Goal: Transaction & Acquisition: Book appointment/travel/reservation

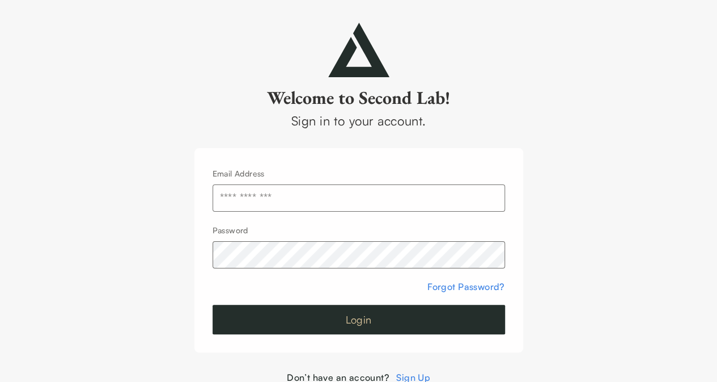
type input "**********"
click at [294, 311] on button "Login" at bounding box center [359, 319] width 293 height 29
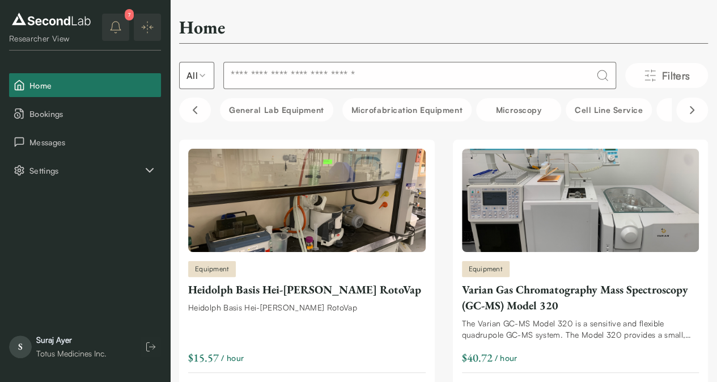
click at [121, 30] on icon "notifications" at bounding box center [116, 26] width 10 height 9
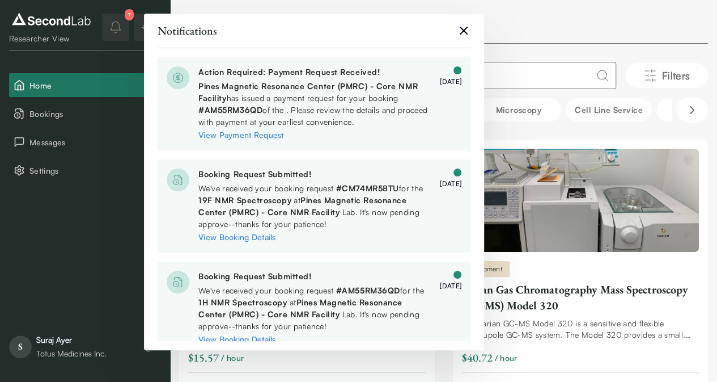
click at [570, 37] on div "Home" at bounding box center [443, 30] width 529 height 28
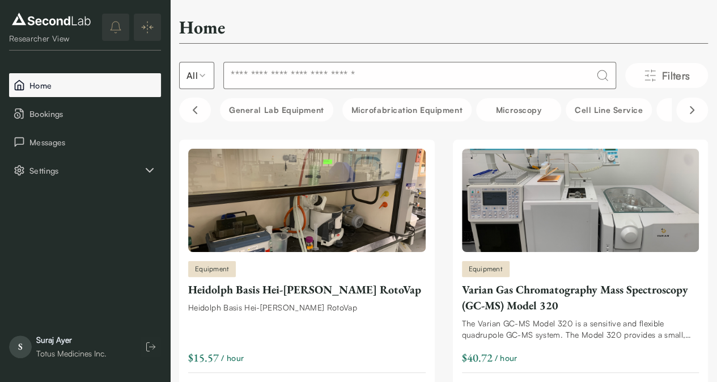
click at [91, 85] on span "Home" at bounding box center [92, 85] width 127 height 12
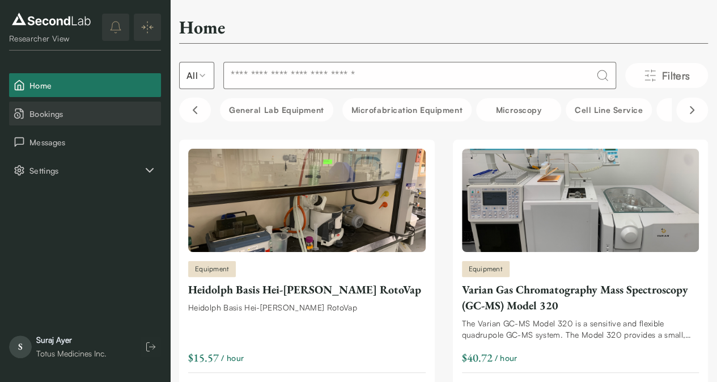
click at [61, 114] on span "Bookings" at bounding box center [92, 114] width 127 height 12
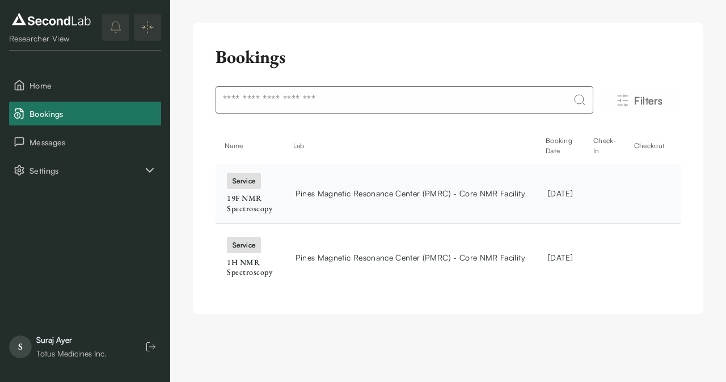
click at [348, 197] on span "Pines Magnetic Resonance Center (PMRC) - Core NMR Facility" at bounding box center [410, 193] width 230 height 12
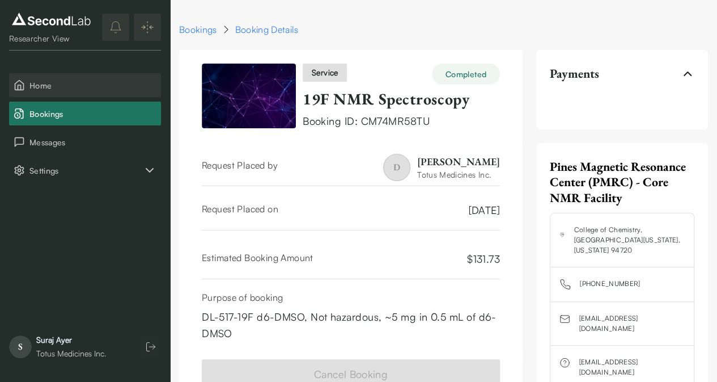
click at [43, 88] on span "Home" at bounding box center [92, 85] width 127 height 12
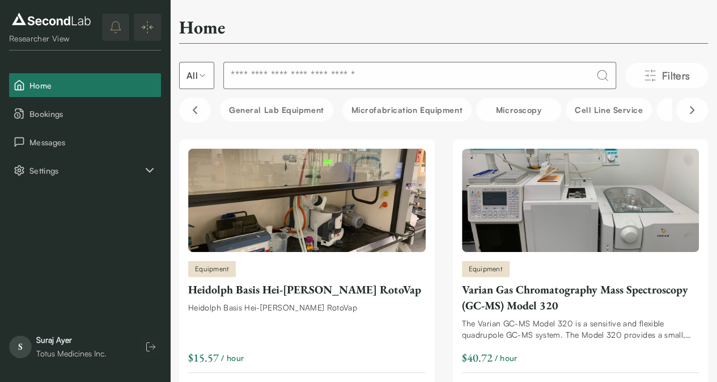
click at [293, 79] on input at bounding box center [419, 75] width 393 height 27
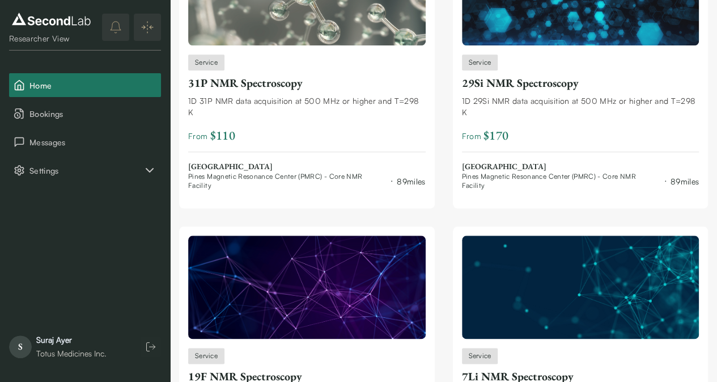
scroll to position [520, 0]
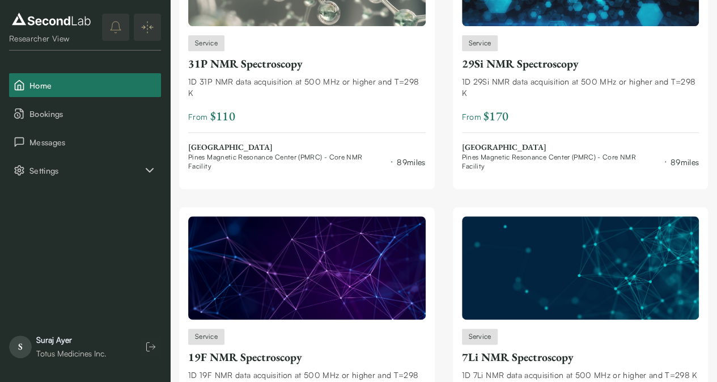
type input "***"
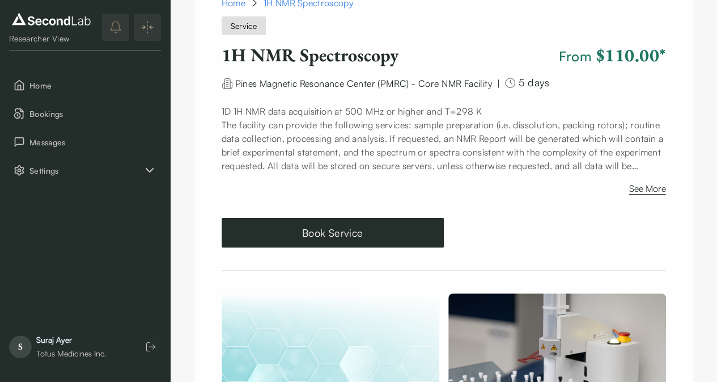
scroll to position [48, 0]
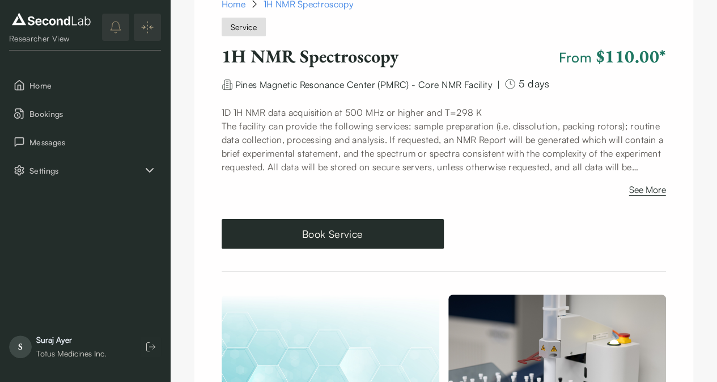
drag, startPoint x: 301, startPoint y: 232, endPoint x: 517, endPoint y: 169, distance: 225.1
click at [655, 187] on button "See More" at bounding box center [648, 192] width 37 height 18
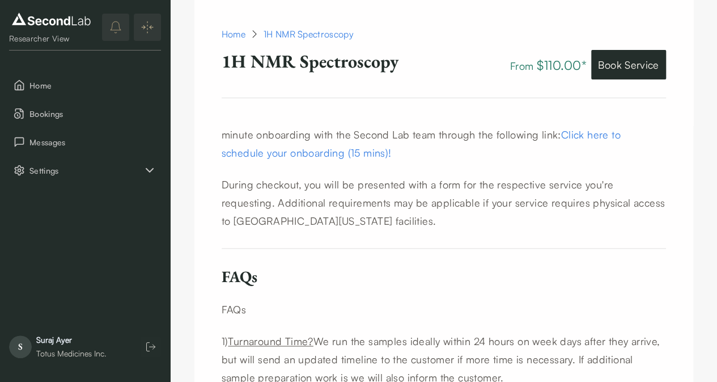
scroll to position [739, 0]
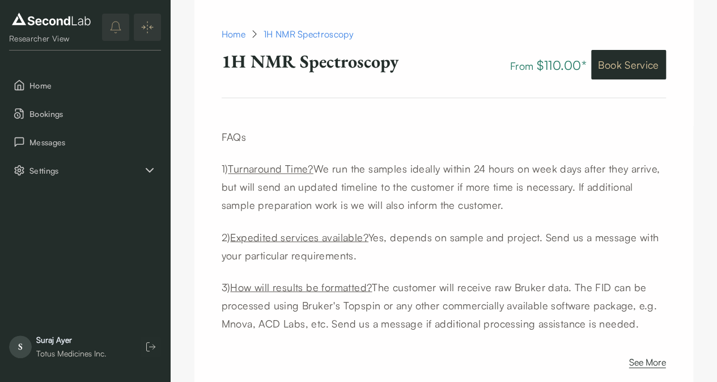
click at [620, 63] on button "Book Service" at bounding box center [629, 64] width 74 height 29
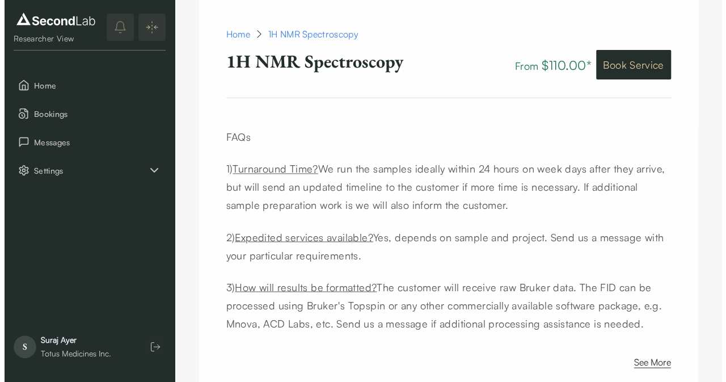
scroll to position [1132, 0]
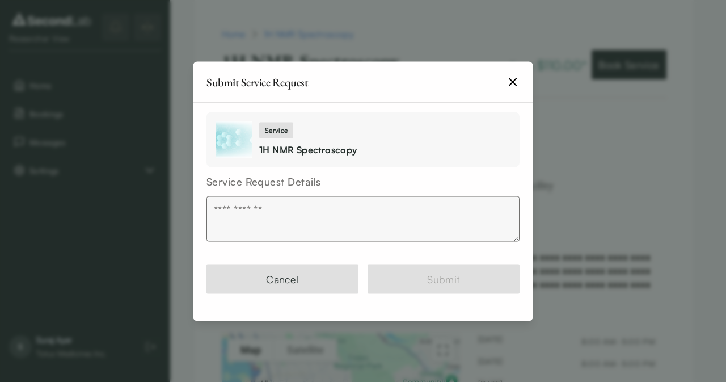
click at [251, 208] on textarea at bounding box center [362, 218] width 313 height 45
click at [512, 82] on icon "button" at bounding box center [513, 82] width 14 height 14
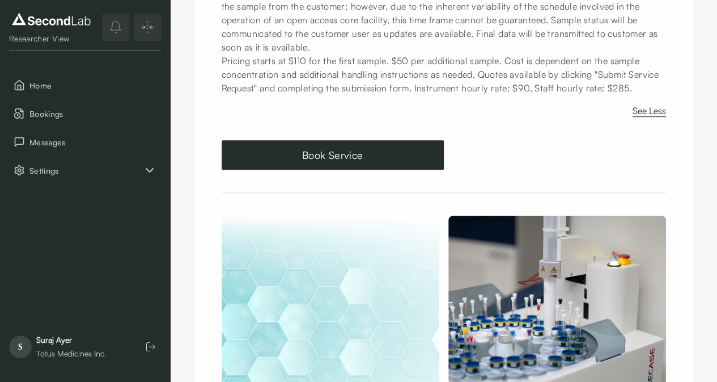
scroll to position [259, 0]
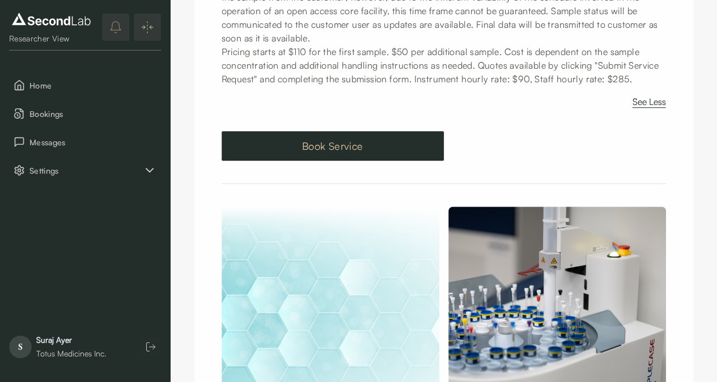
click at [323, 161] on button "Book Service" at bounding box center [333, 145] width 222 height 29
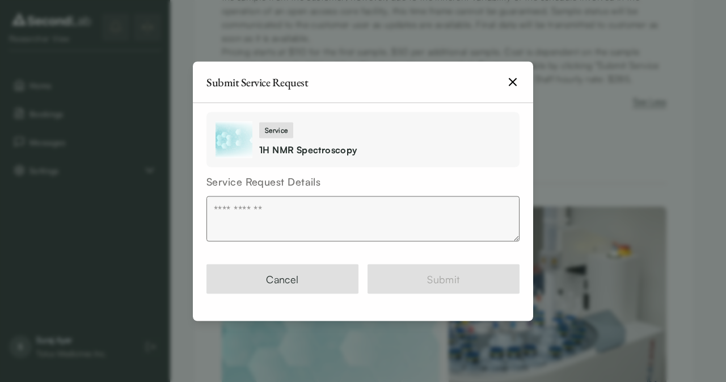
click at [512, 87] on icon "button" at bounding box center [513, 82] width 14 height 14
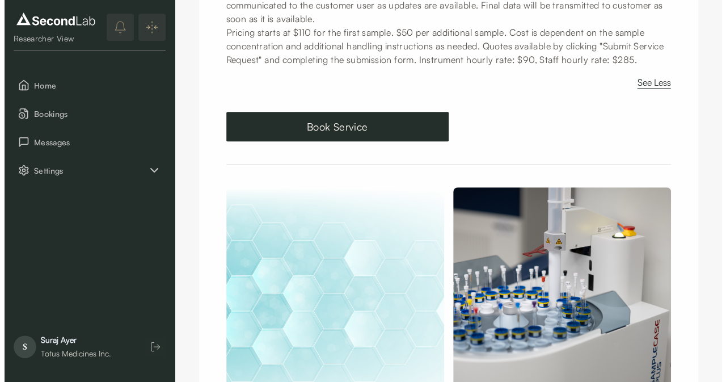
scroll to position [284, 0]
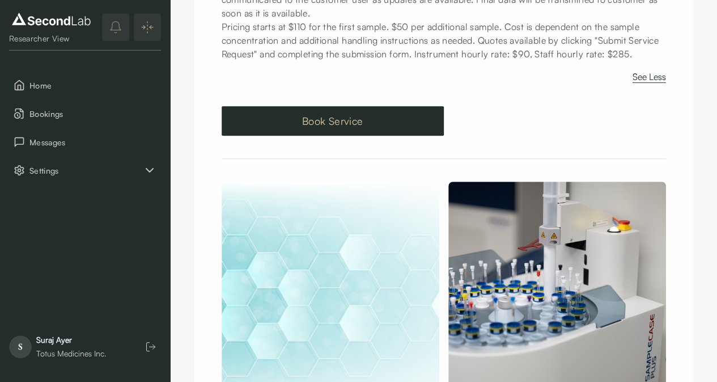
click at [349, 136] on button "Book Service" at bounding box center [333, 120] width 222 height 29
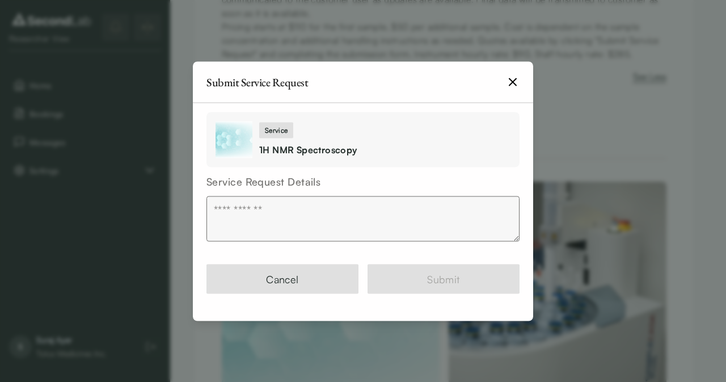
click at [287, 211] on textarea at bounding box center [362, 218] width 313 height 45
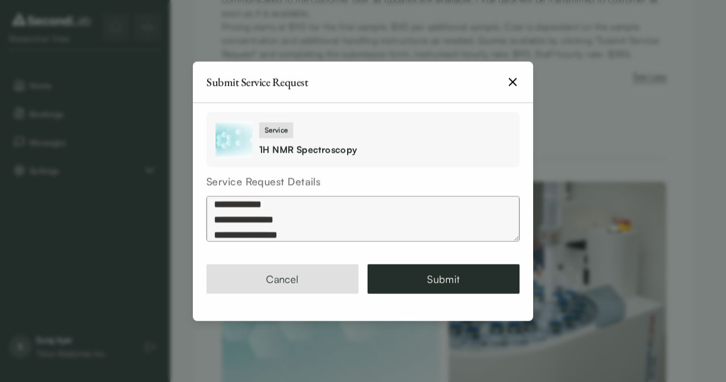
scroll to position [19, 0]
type textarea "**********"
click at [437, 280] on button "Submit" at bounding box center [444, 278] width 152 height 29
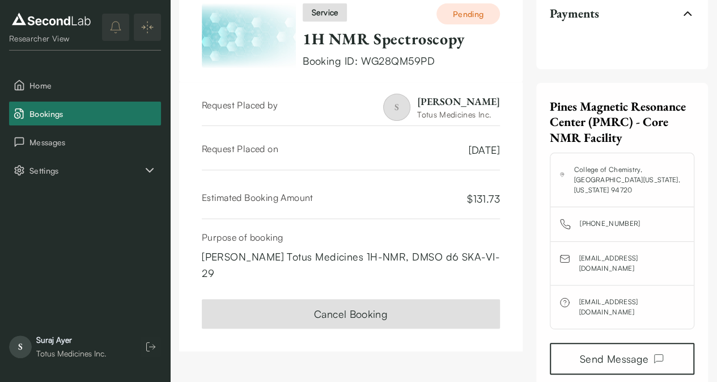
scroll to position [61, 0]
click at [319, 264] on div "Suraj K Ayer Totus Medicines 1H-NMR, DMSO d6 SKA-VI-29" at bounding box center [351, 264] width 298 height 33
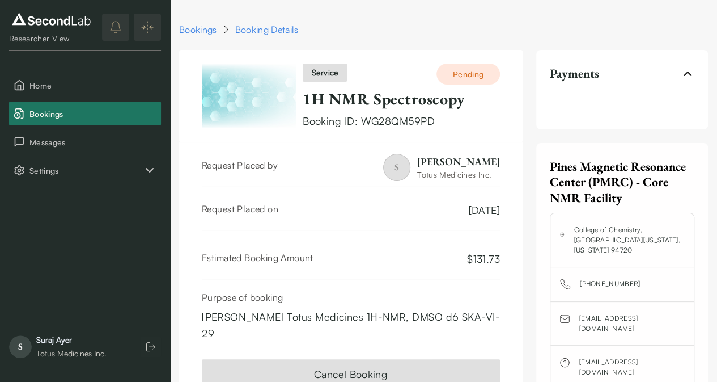
scroll to position [75, 0]
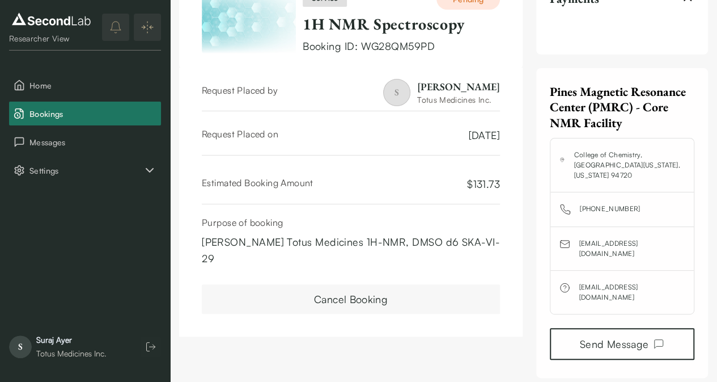
click at [345, 284] on button "Cancel Booking" at bounding box center [351, 298] width 298 height 29
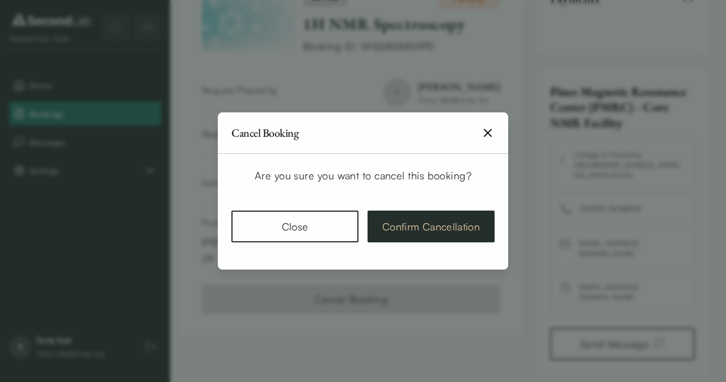
click at [420, 217] on button "Confirm Cancellation" at bounding box center [431, 226] width 127 height 32
click at [403, 234] on button "Confirm Cancellation" at bounding box center [431, 226] width 127 height 32
click at [433, 218] on button "Confirm Cancellation" at bounding box center [431, 226] width 127 height 32
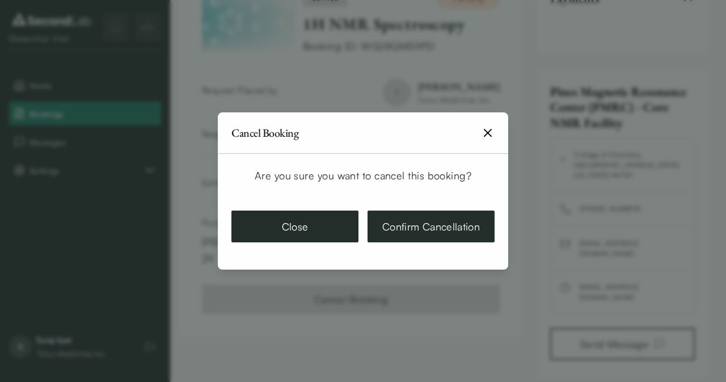
click at [307, 227] on button "Close" at bounding box center [294, 226] width 127 height 32
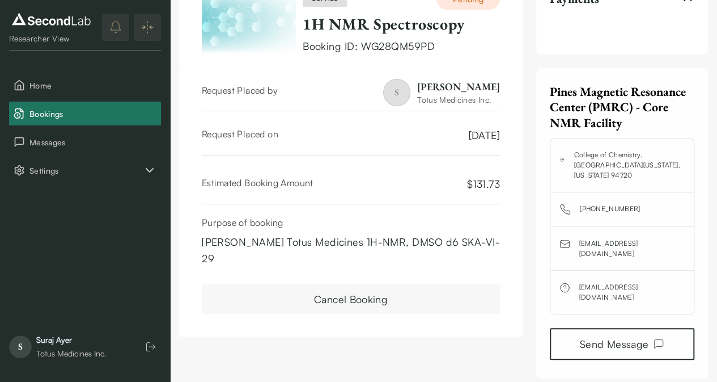
click at [347, 284] on button "Cancel Booking" at bounding box center [351, 298] width 298 height 29
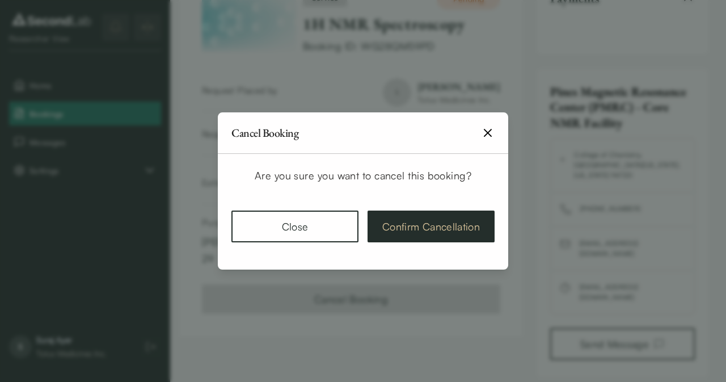
click at [431, 233] on button "Confirm Cancellation" at bounding box center [431, 226] width 127 height 32
click at [482, 137] on icon "button" at bounding box center [488, 133] width 14 height 14
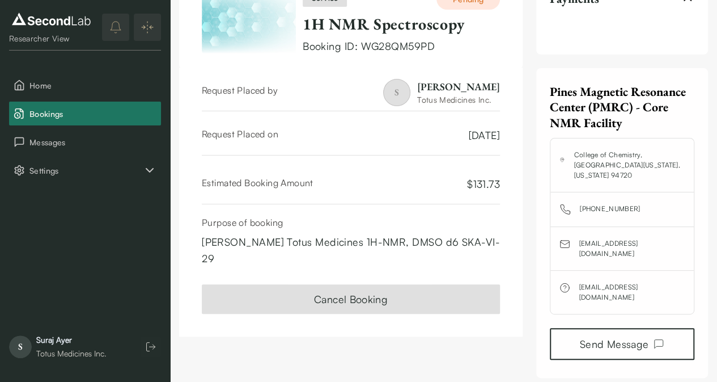
scroll to position [0, 0]
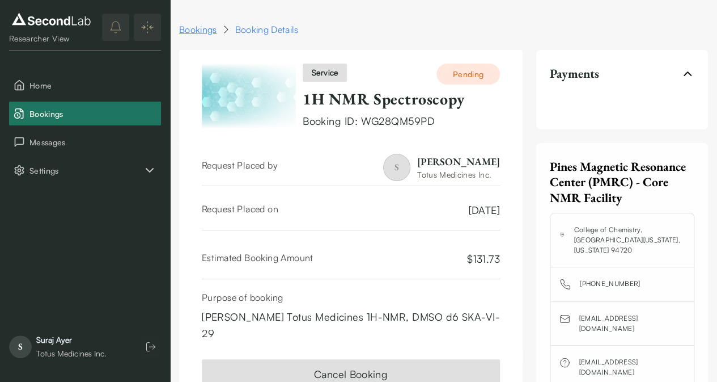
click at [203, 30] on link "Bookings" at bounding box center [198, 30] width 38 height 14
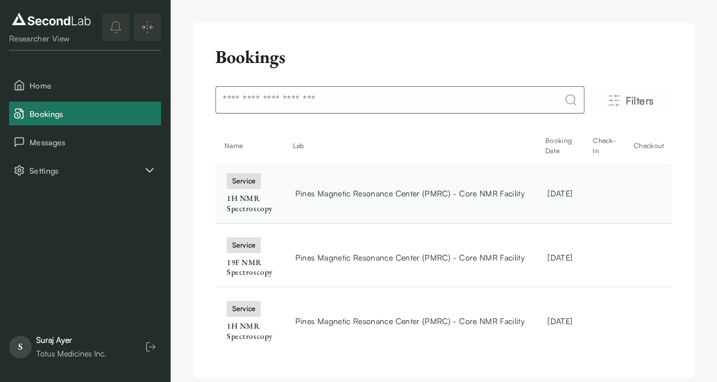
click at [242, 178] on div "service" at bounding box center [244, 181] width 34 height 16
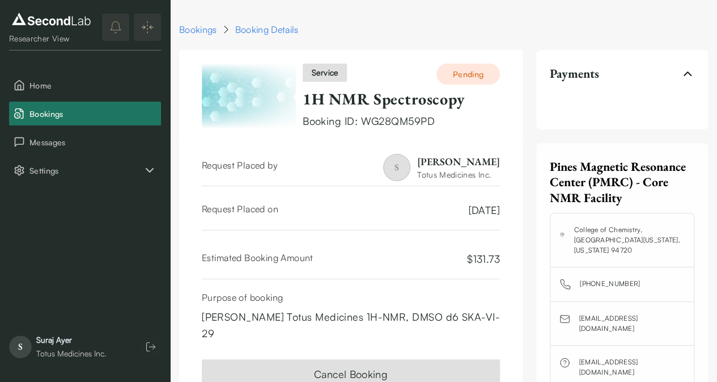
scroll to position [75, 0]
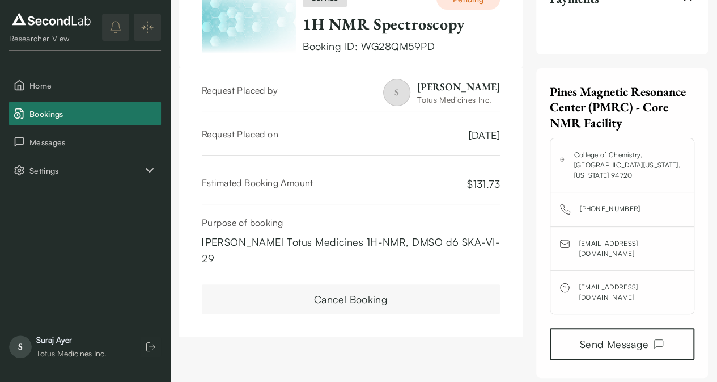
click at [348, 288] on button "Cancel Booking" at bounding box center [351, 298] width 298 height 29
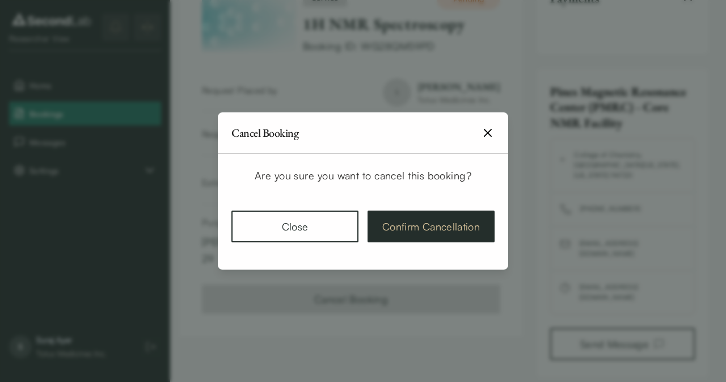
click at [412, 223] on button "Confirm Cancellation" at bounding box center [431, 226] width 127 height 32
click at [487, 133] on icon "button" at bounding box center [488, 133] width 14 height 14
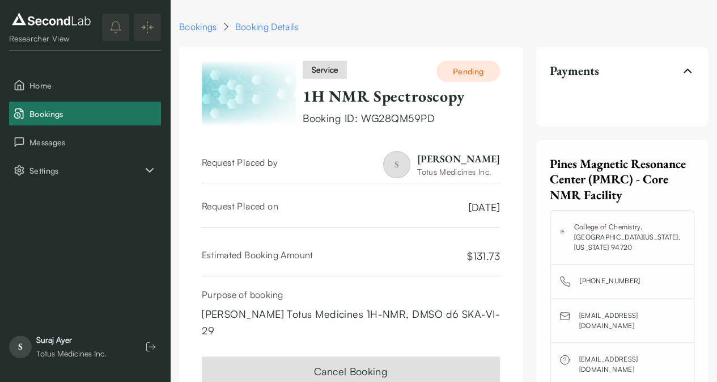
scroll to position [0, 0]
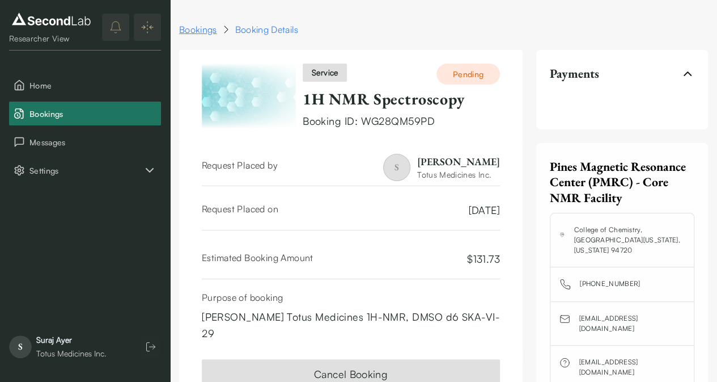
click at [207, 29] on link "Bookings" at bounding box center [198, 30] width 38 height 14
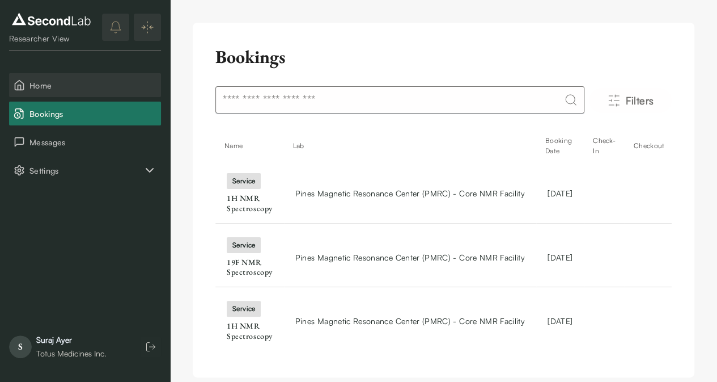
click at [57, 84] on span "Home" at bounding box center [92, 85] width 127 height 12
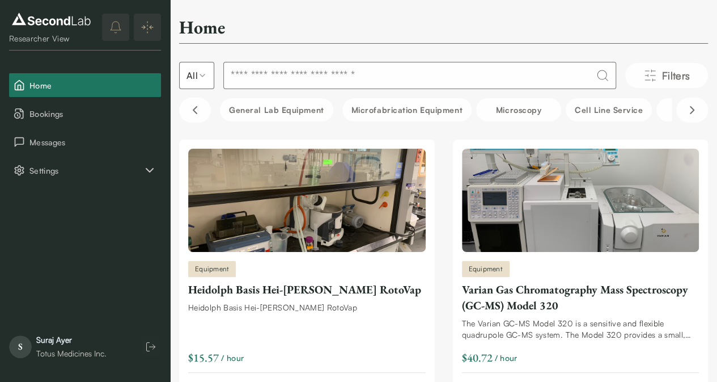
click at [285, 74] on input at bounding box center [419, 75] width 393 height 27
type input "***"
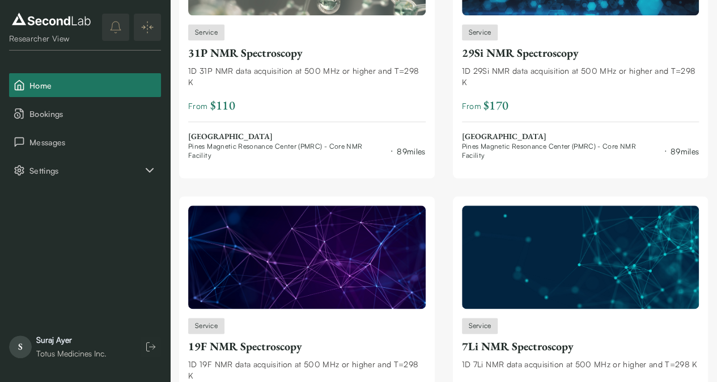
scroll to position [532, 0]
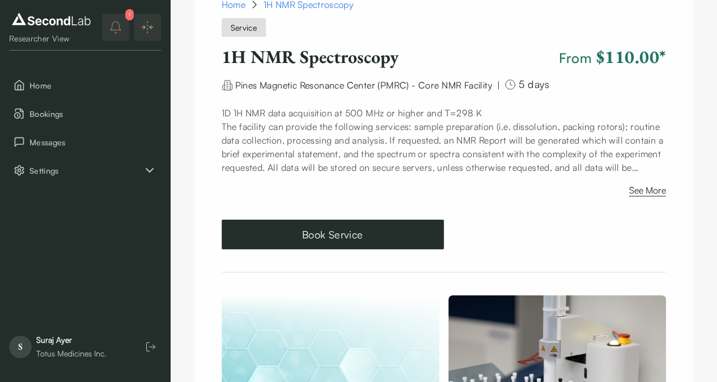
scroll to position [86, 0]
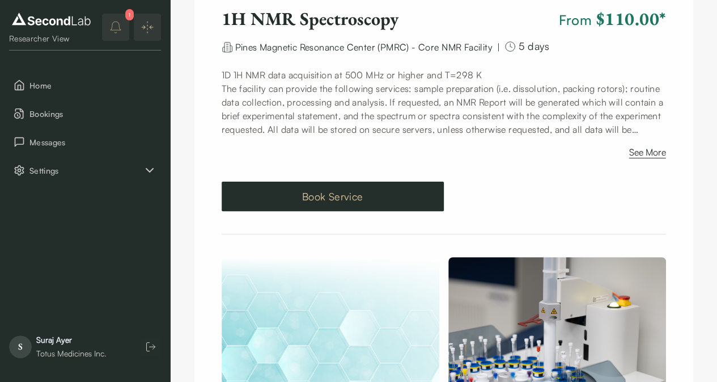
click at [307, 191] on button "Book Service" at bounding box center [333, 195] width 222 height 29
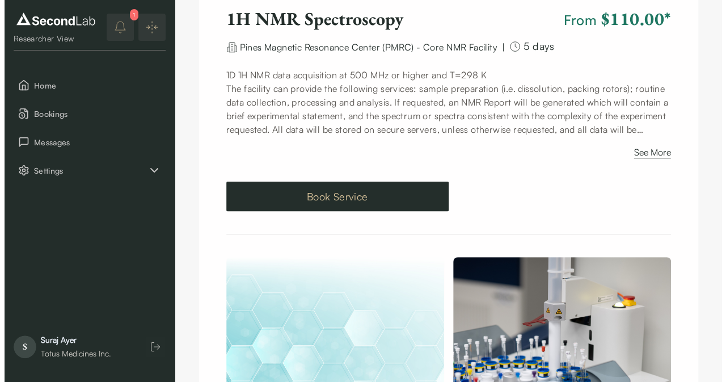
scroll to position [88, 0]
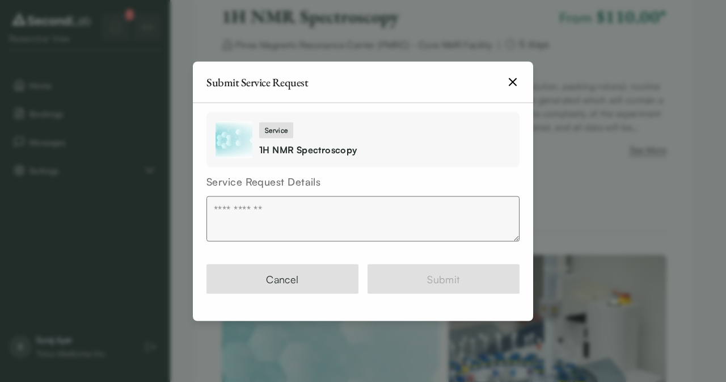
click at [296, 216] on textarea at bounding box center [362, 218] width 313 height 45
paste textarea "**********"
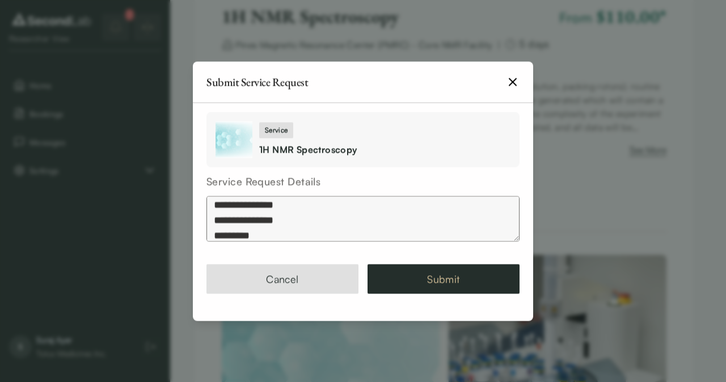
type textarea "**********"
click at [403, 276] on button "Submit" at bounding box center [444, 278] width 152 height 29
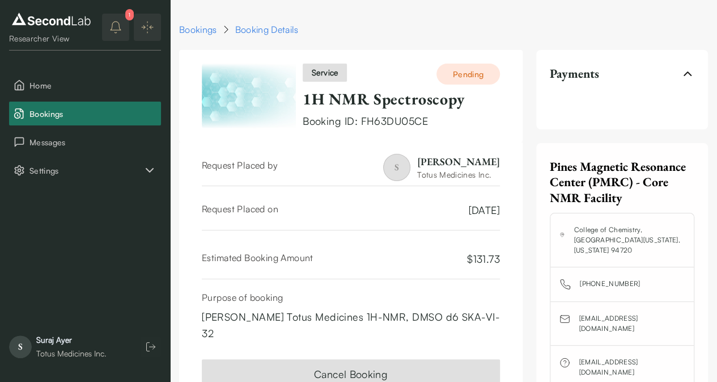
click at [109, 29] on icon "notifications" at bounding box center [116, 27] width 14 height 14
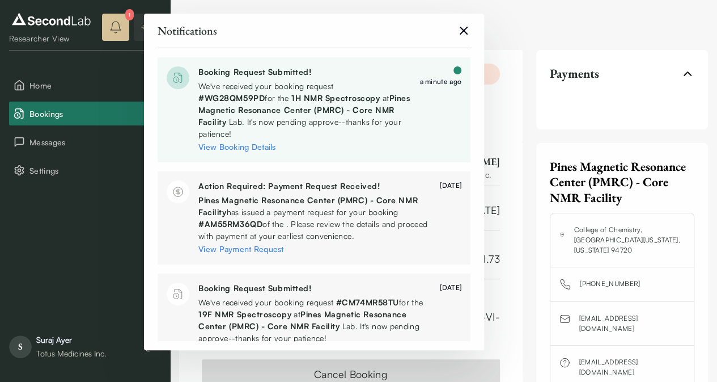
click at [239, 150] on link "View Booking Details" at bounding box center [238, 147] width 78 height 10
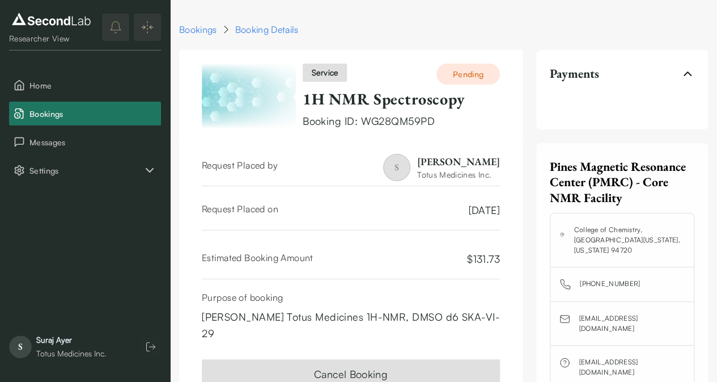
scroll to position [24, 0]
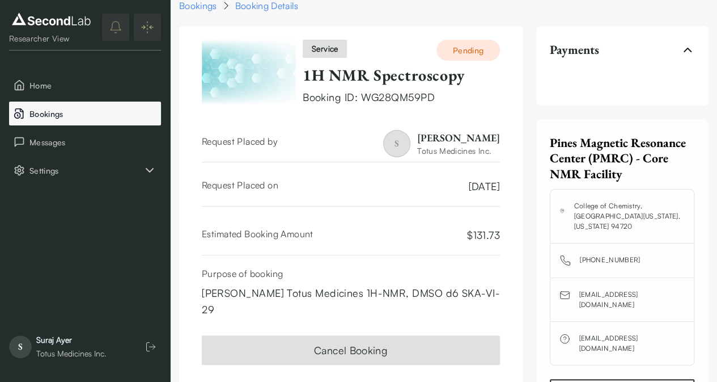
click at [61, 111] on span "Bookings" at bounding box center [92, 114] width 127 height 12
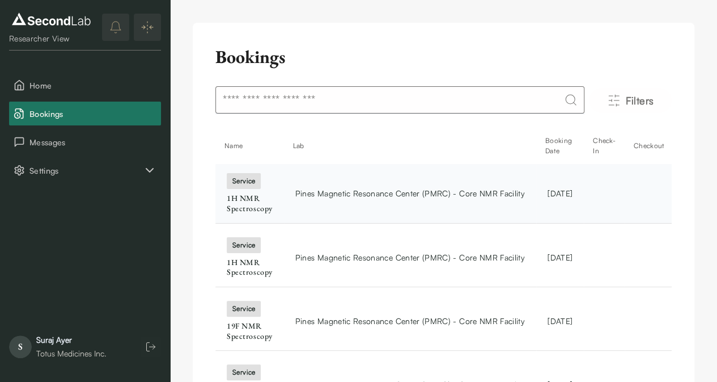
click at [370, 187] on span "Pines Magnetic Resonance Center (PMRC) - Core NMR Facility" at bounding box center [410, 193] width 230 height 12
click at [342, 250] on td "Pines Magnetic Resonance Center (PMRC) - Core NMR Facility" at bounding box center [410, 257] width 252 height 59
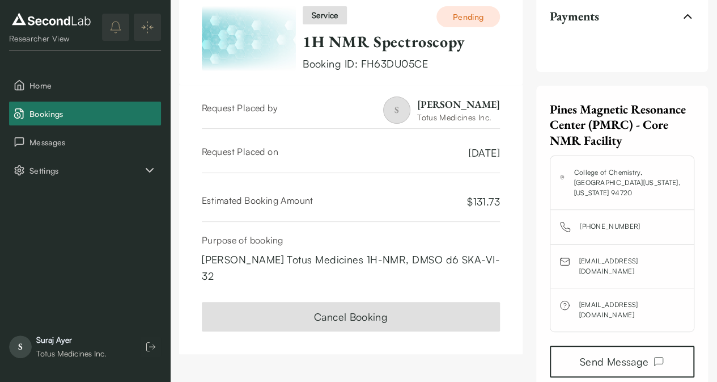
scroll to position [60, 0]
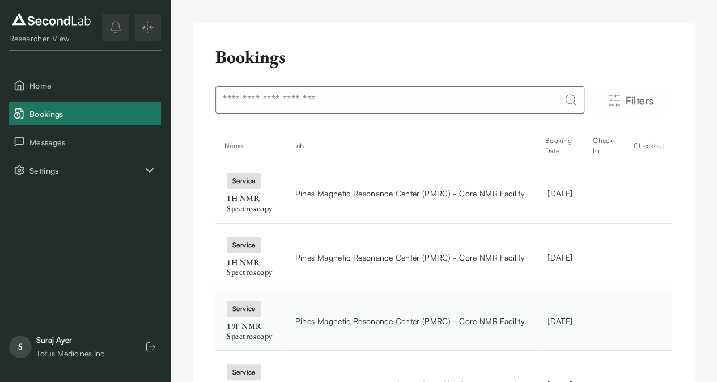
scroll to position [70, 0]
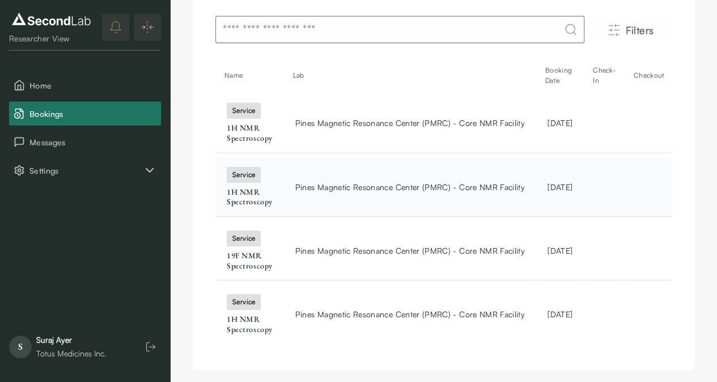
click at [397, 210] on td "Pines Magnetic Resonance Center (PMRC) - Core NMR Facility" at bounding box center [410, 187] width 252 height 59
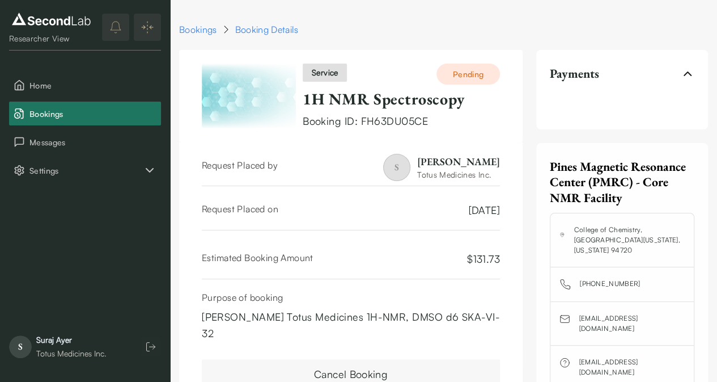
click at [357, 364] on button "Cancel Booking" at bounding box center [351, 373] width 298 height 29
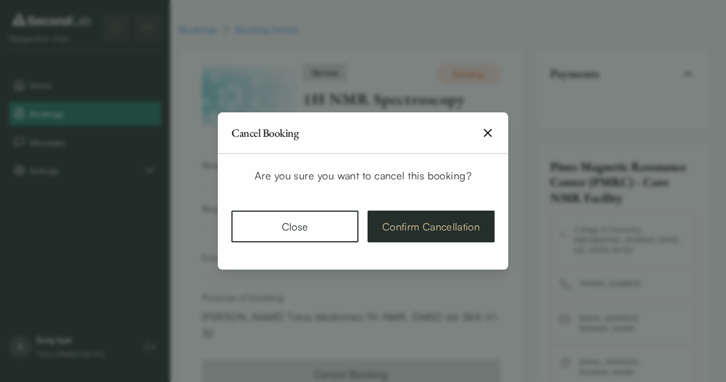
click at [438, 223] on button "Confirm Cancellation" at bounding box center [431, 226] width 127 height 32
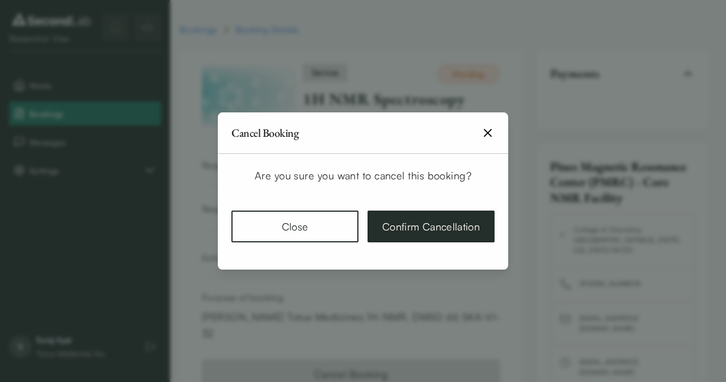
click at [490, 132] on icon "button" at bounding box center [488, 133] width 14 height 14
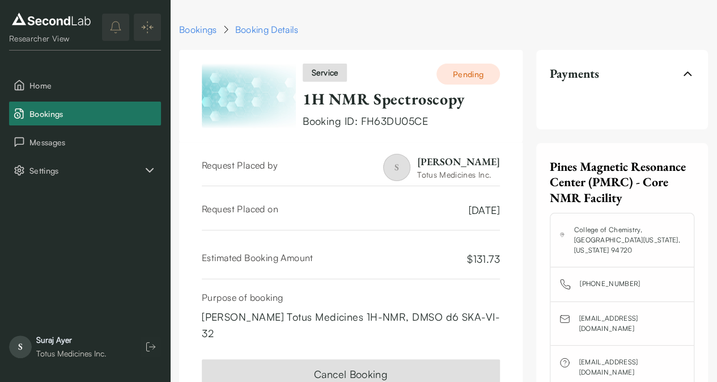
click at [263, 26] on div "Booking Details" at bounding box center [267, 30] width 64 height 14
click at [208, 30] on link "Bookings" at bounding box center [198, 30] width 38 height 14
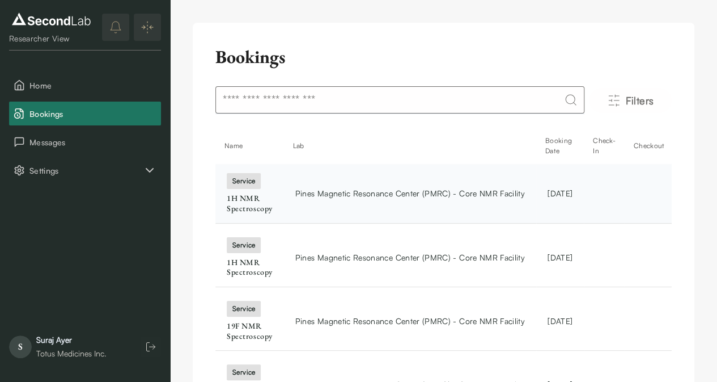
click at [245, 187] on div "service" at bounding box center [244, 181] width 34 height 16
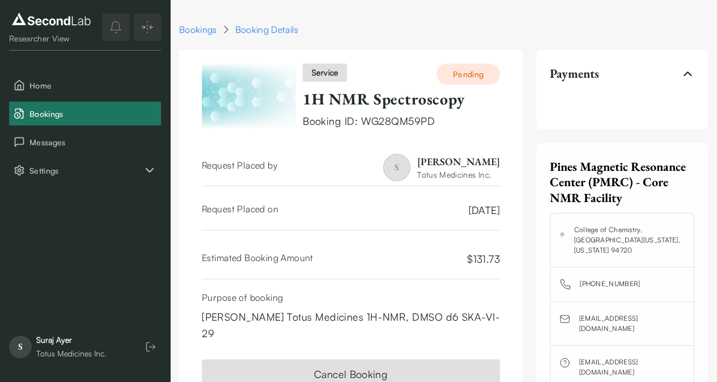
click at [72, 83] on span "Home" at bounding box center [92, 85] width 127 height 12
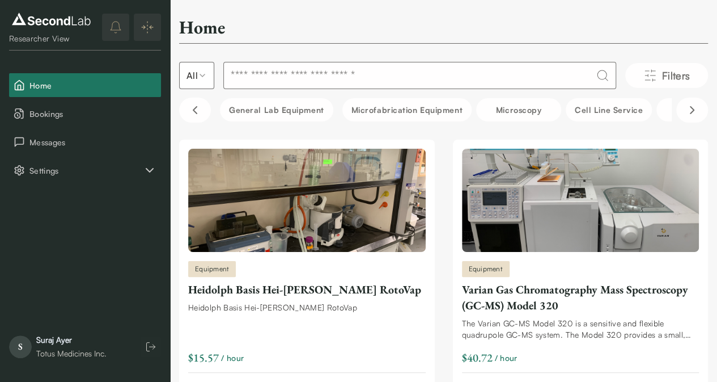
click at [313, 72] on input at bounding box center [419, 75] width 393 height 27
type input "***"
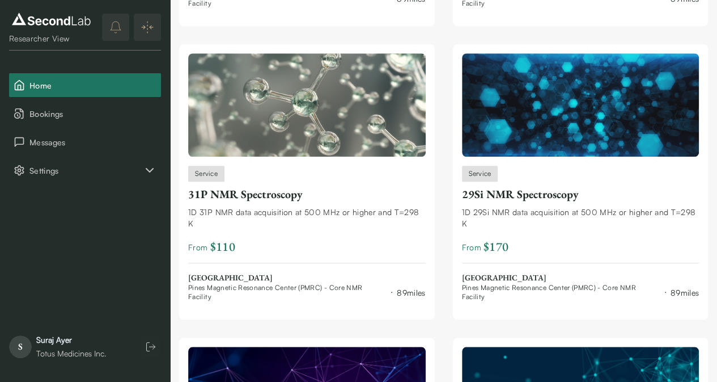
scroll to position [402, 0]
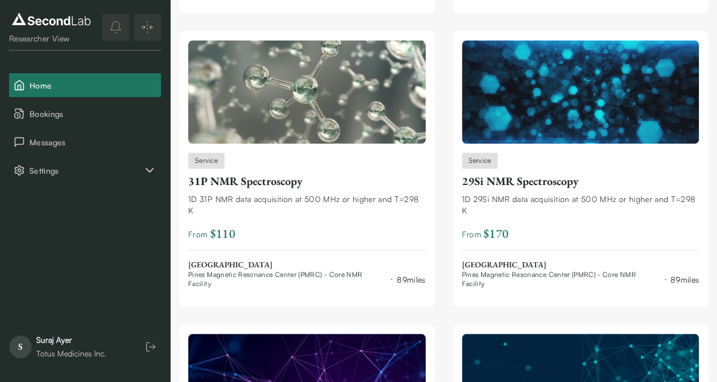
click at [56, 27] on img at bounding box center [51, 19] width 85 height 18
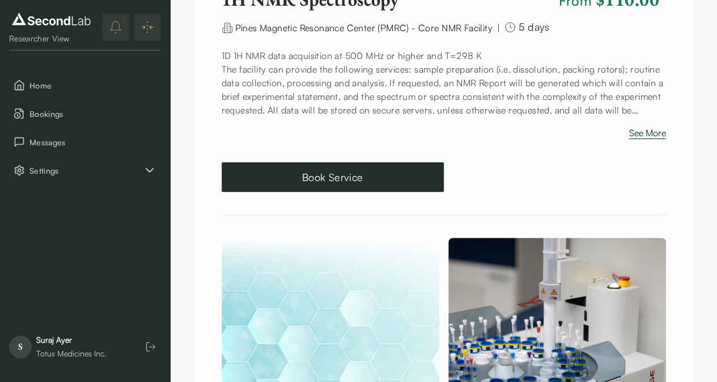
click at [637, 134] on button "See More" at bounding box center [648, 135] width 37 height 18
click at [637, 133] on button "See More" at bounding box center [648, 135] width 37 height 18
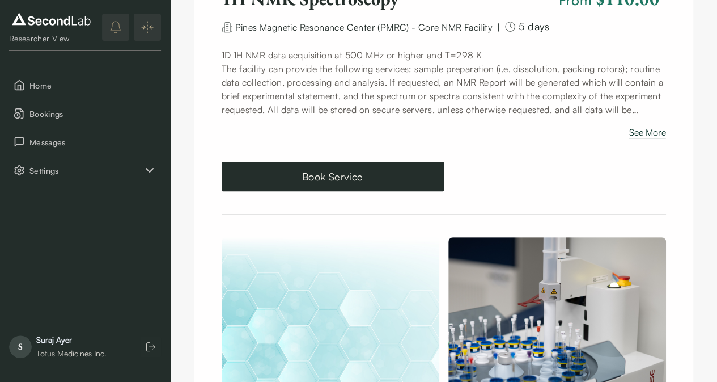
click at [652, 130] on button "See More" at bounding box center [648, 134] width 37 height 18
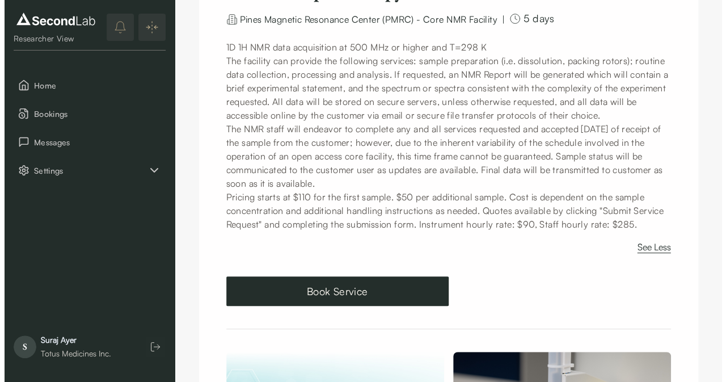
scroll to position [114, 0]
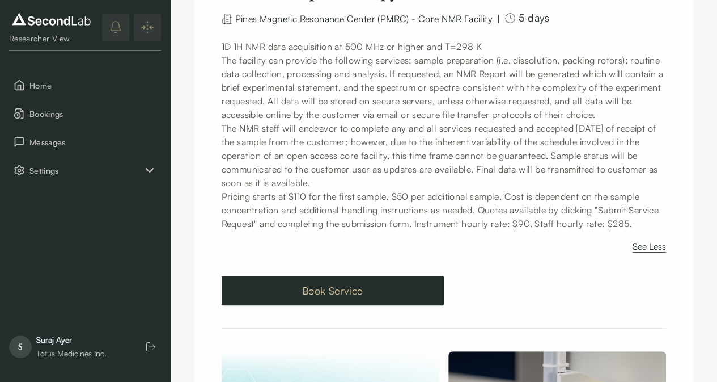
click at [351, 305] on button "Book Service" at bounding box center [333, 290] width 222 height 29
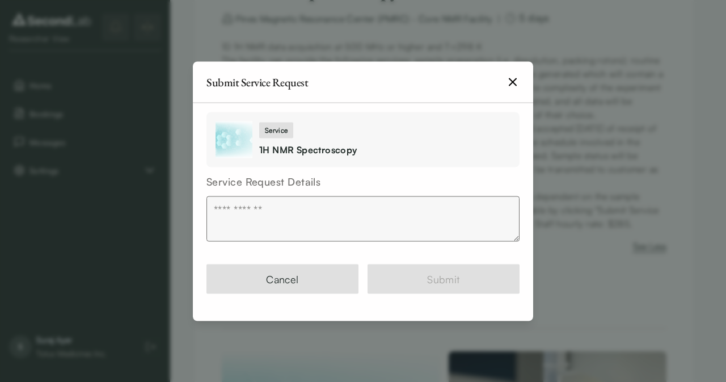
click at [276, 219] on textarea at bounding box center [362, 218] width 313 height 45
paste textarea "**********"
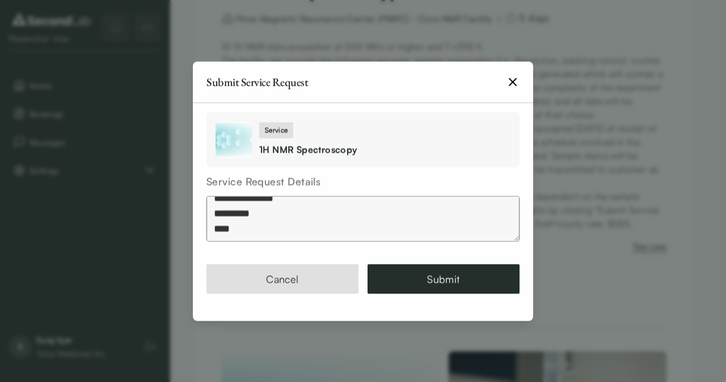
scroll to position [23, 0]
drag, startPoint x: 281, startPoint y: 233, endPoint x: 214, endPoint y: 218, distance: 68.5
click at [214, 218] on textarea "**********" at bounding box center [362, 218] width 313 height 45
click at [218, 233] on textarea "**********" at bounding box center [362, 218] width 313 height 45
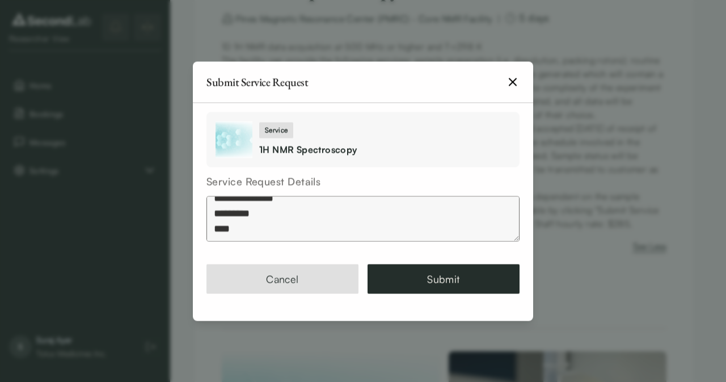
paste textarea "**********"
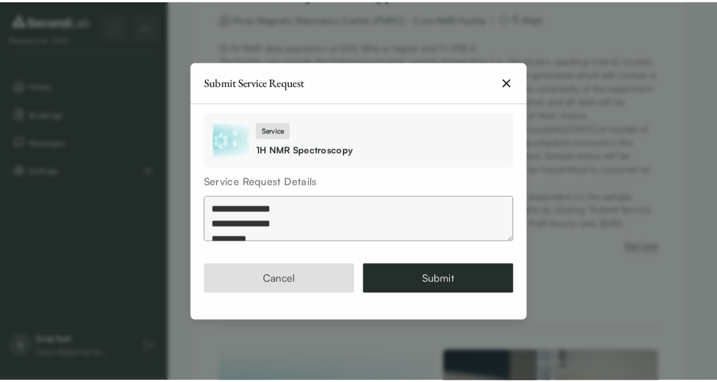
scroll to position [0, 0]
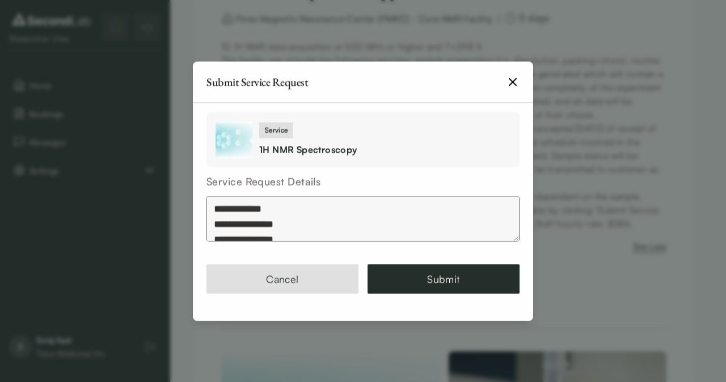
type textarea "**********"
click at [513, 86] on icon "button" at bounding box center [513, 82] width 14 height 14
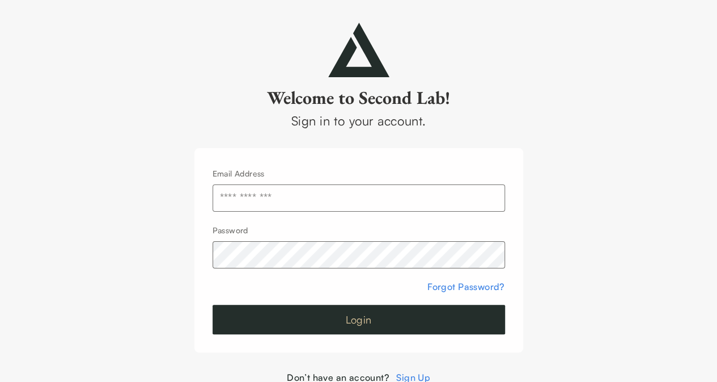
type input "**********"
click at [259, 330] on button "Login" at bounding box center [359, 319] width 293 height 29
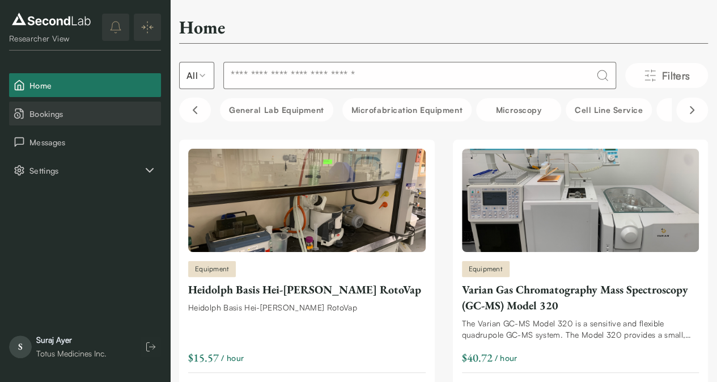
click at [45, 102] on button "Bookings" at bounding box center [85, 114] width 152 height 24
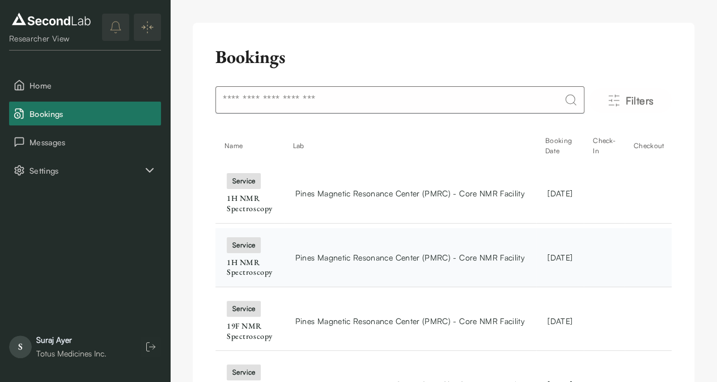
click at [404, 252] on span "Pines Magnetic Resonance Center (PMRC) - Core NMR Facility" at bounding box center [410, 257] width 230 height 12
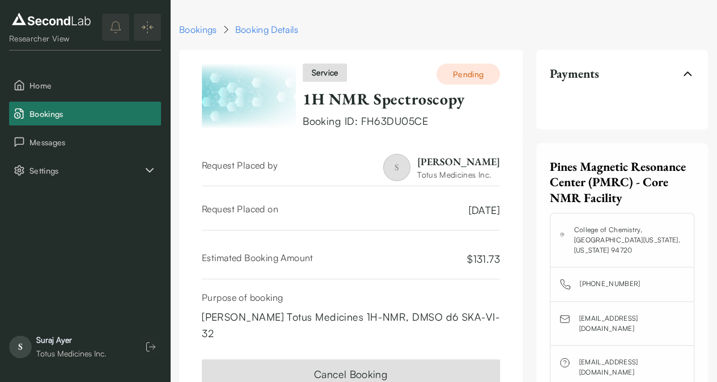
scroll to position [75, 0]
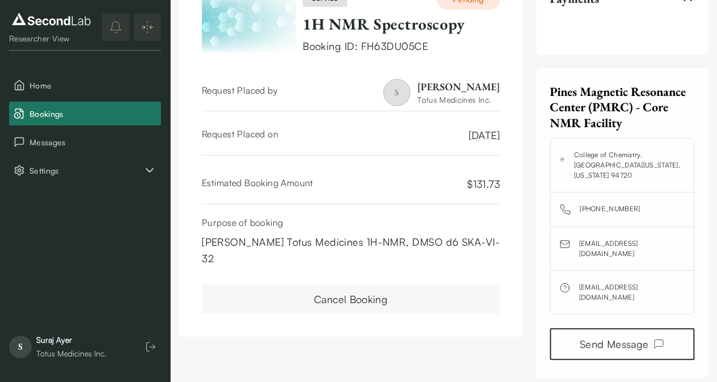
click at [380, 284] on button "Cancel Booking" at bounding box center [351, 298] width 298 height 29
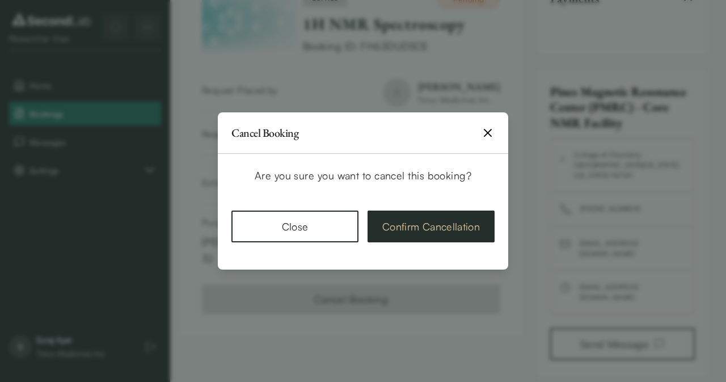
click at [404, 230] on button "Confirm Cancellation" at bounding box center [431, 226] width 127 height 32
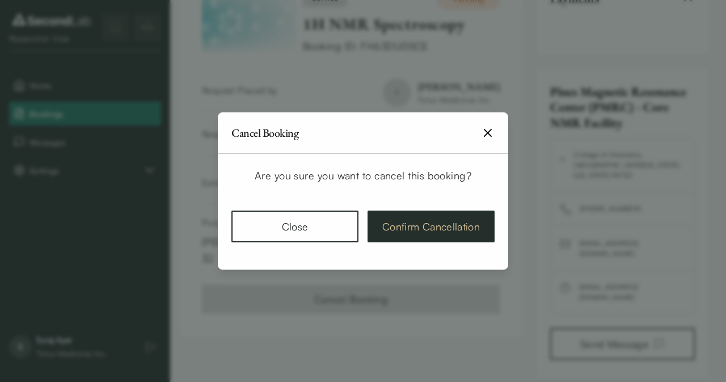
click at [404, 230] on button "Confirm Cancellation" at bounding box center [431, 226] width 127 height 32
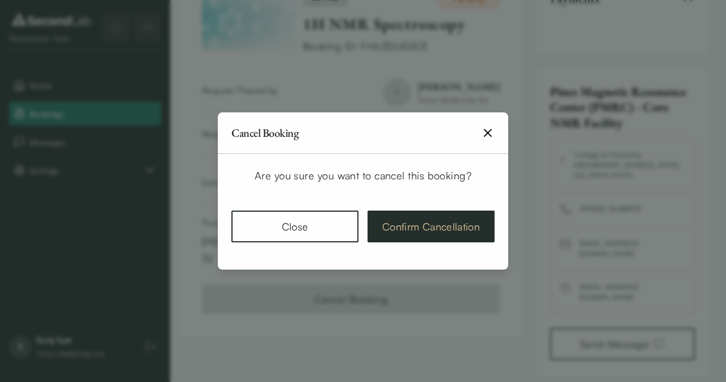
click at [404, 230] on button "Confirm Cancellation" at bounding box center [431, 226] width 127 height 32
click at [488, 132] on icon "button" at bounding box center [488, 133] width 14 height 14
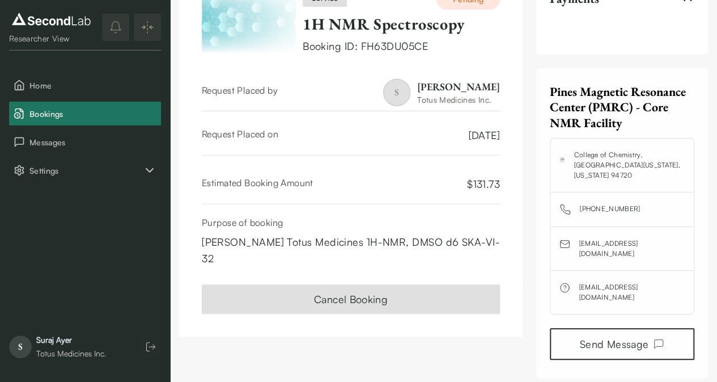
scroll to position [0, 0]
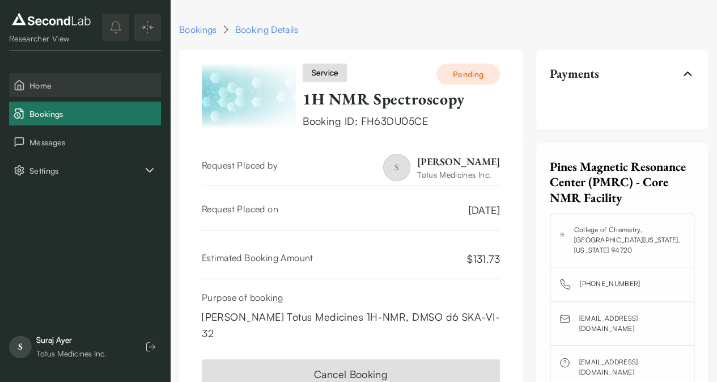
click at [62, 95] on button "Home" at bounding box center [85, 85] width 152 height 24
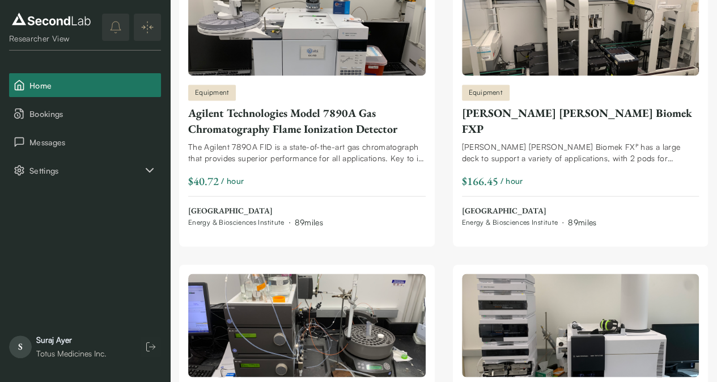
scroll to position [968, 0]
